Goal: Contribute content

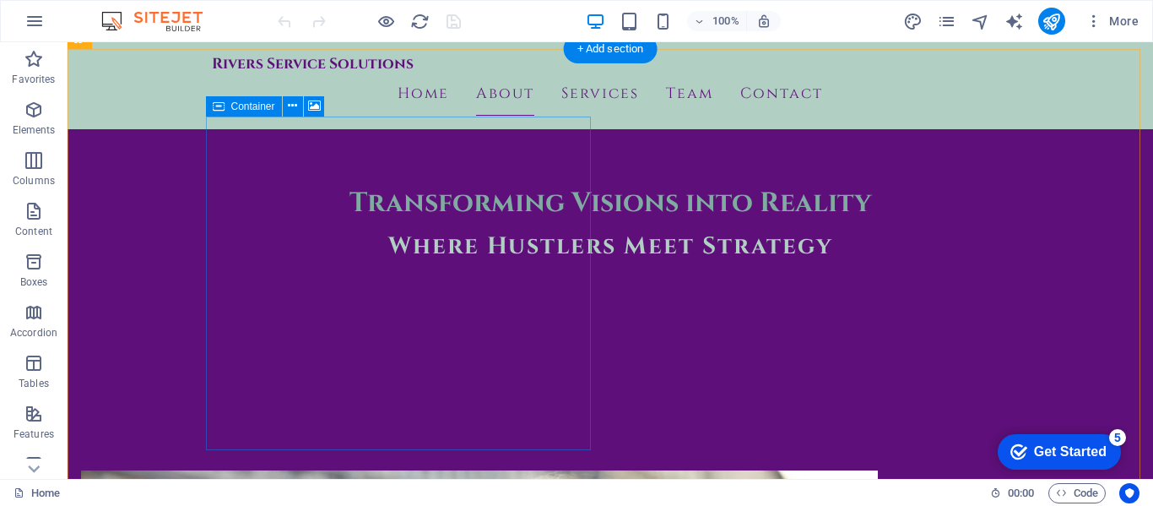
scroll to position [422, 0]
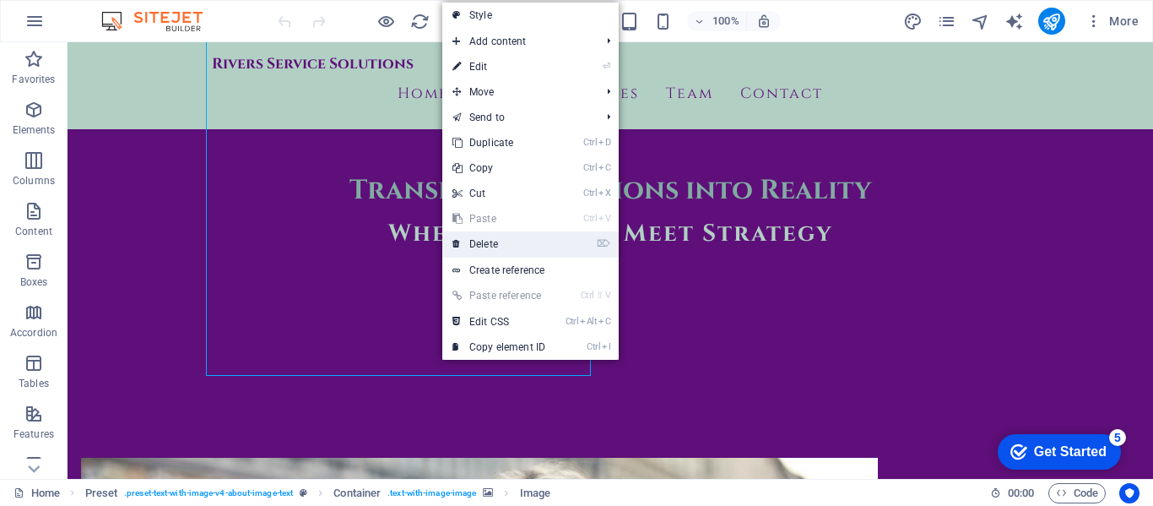
click at [494, 243] on link "⌦ Delete" at bounding box center [498, 243] width 113 height 25
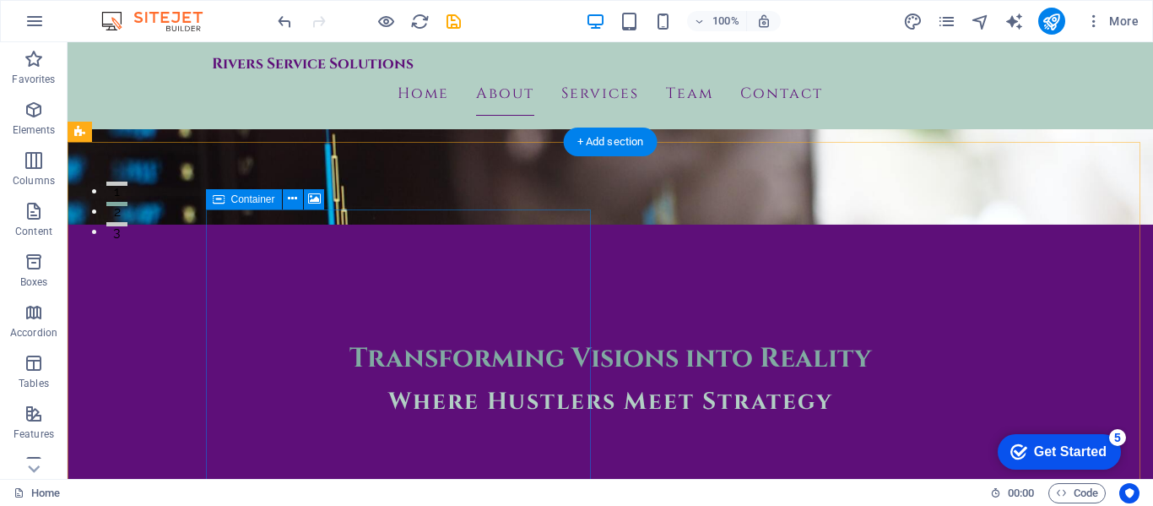
scroll to position [253, 0]
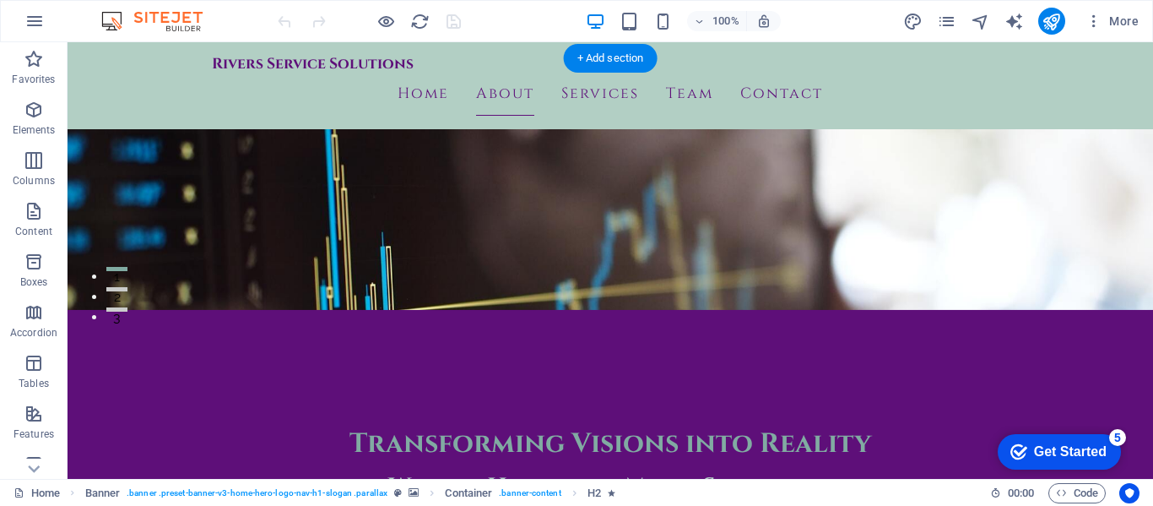
scroll to position [338, 0]
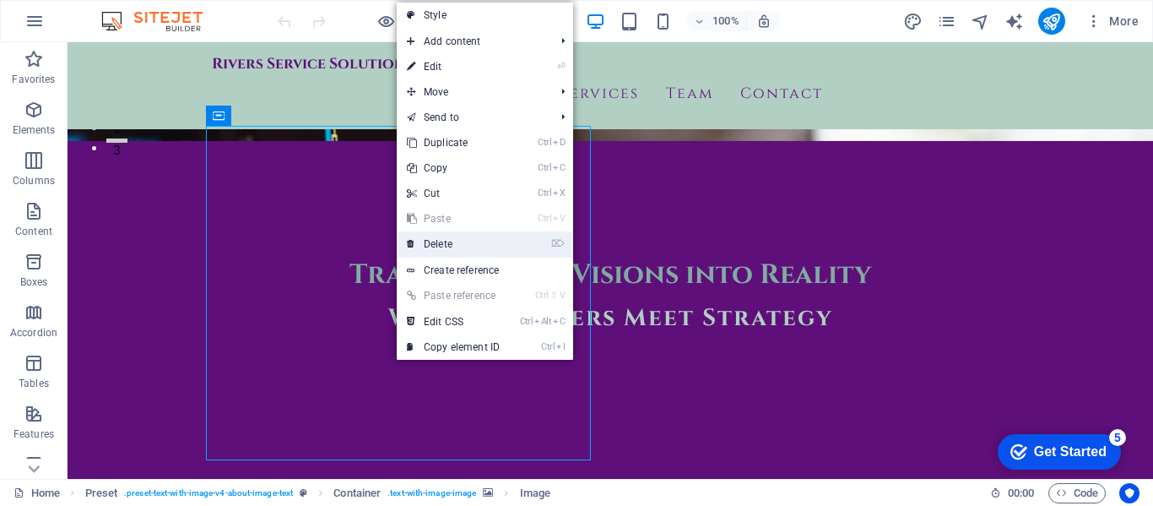
click at [431, 235] on link "⌦ Delete" at bounding box center [453, 243] width 113 height 25
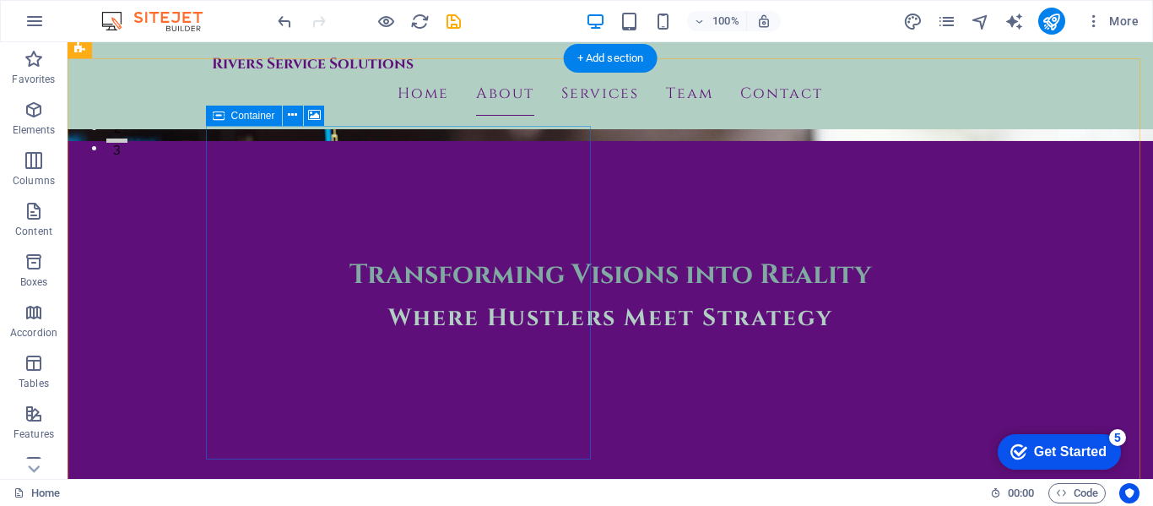
click at [296, 117] on icon at bounding box center [292, 115] width 9 height 18
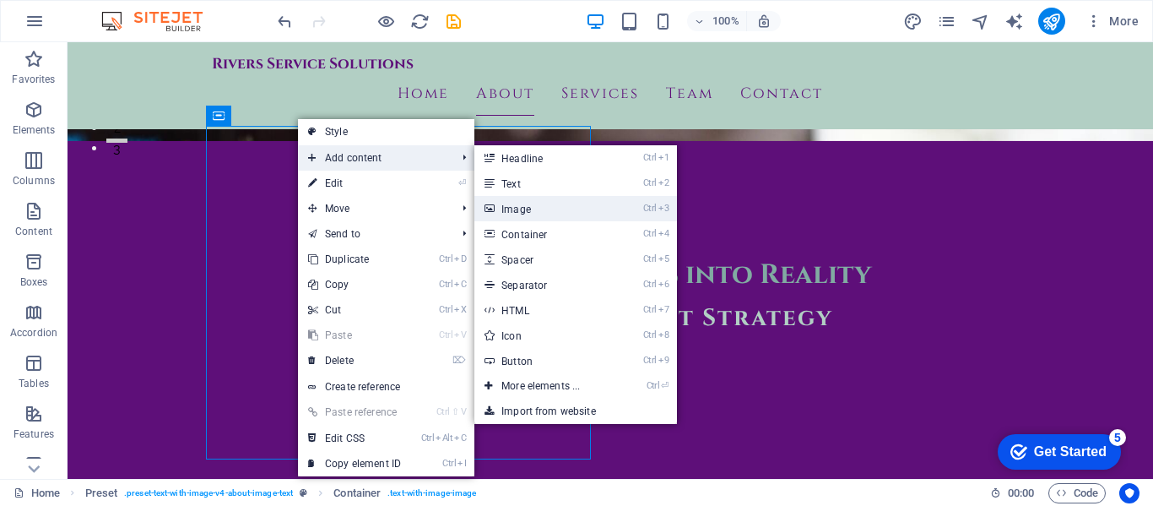
click at [522, 208] on link "Ctrl 3 Image" at bounding box center [543, 208] width 139 height 25
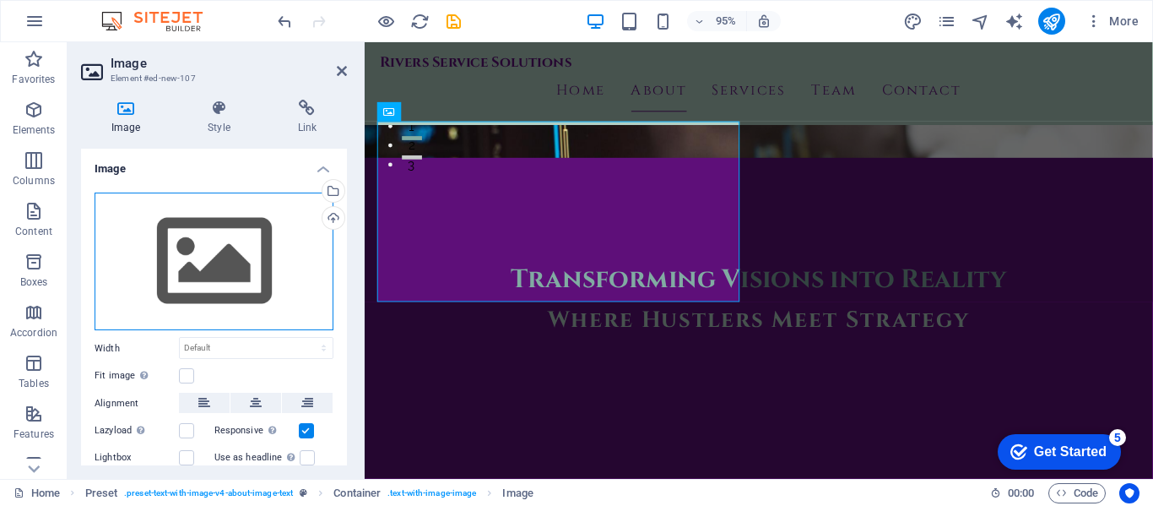
click at [176, 276] on div "Drag files here, click to choose files or select files from Files or our free s…" at bounding box center [214, 261] width 239 height 138
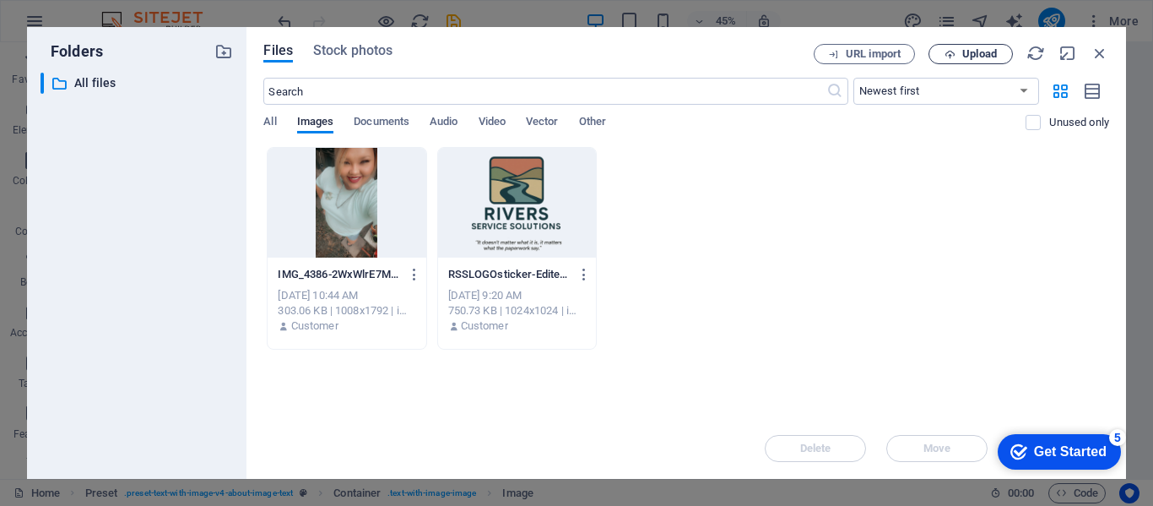
click at [951, 53] on icon "button" at bounding box center [950, 54] width 11 height 11
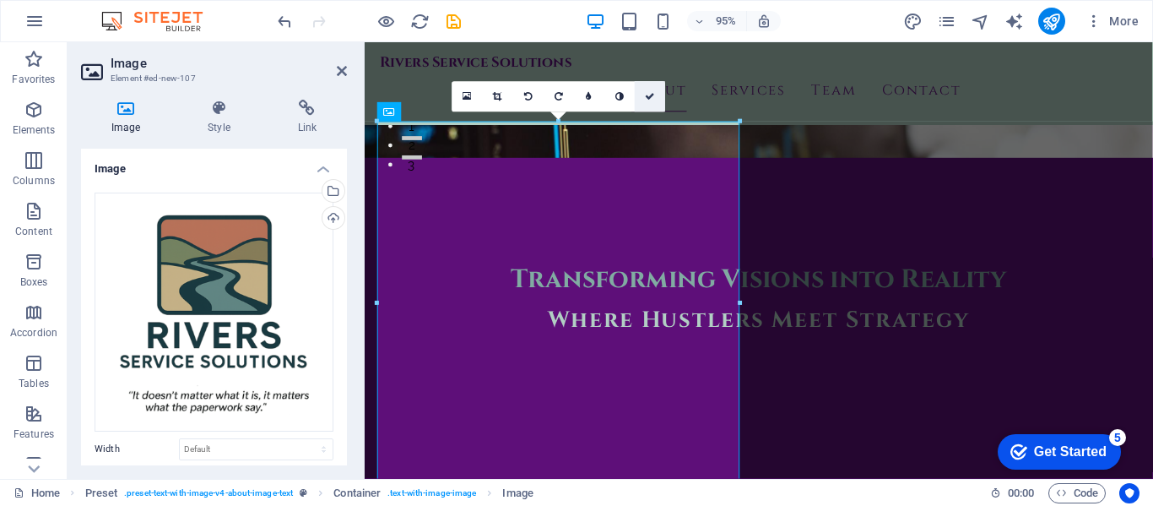
click at [655, 107] on link at bounding box center [650, 96] width 30 height 30
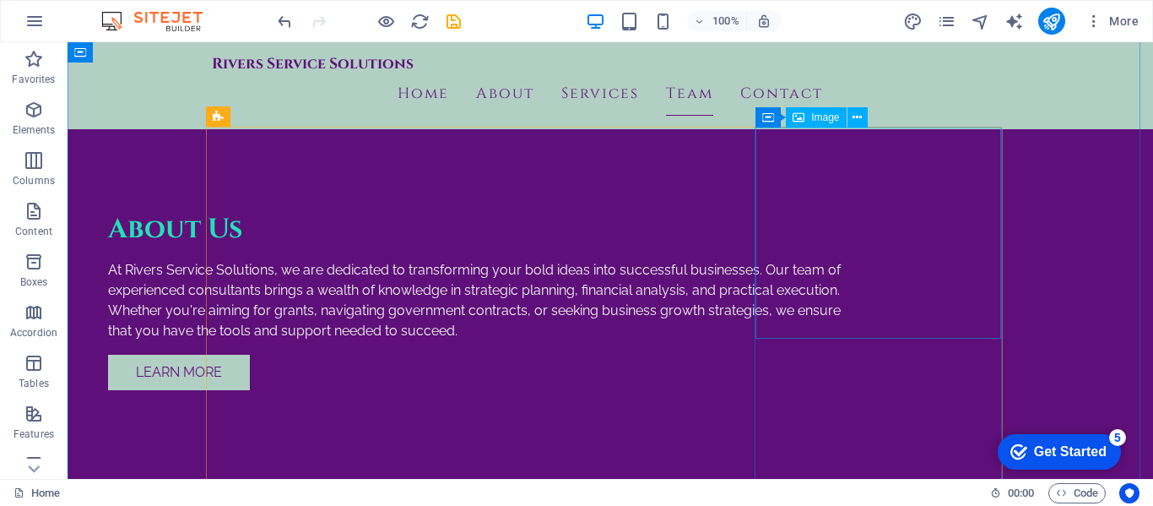
scroll to position [2110, 0]
